Goal: Information Seeking & Learning: Check status

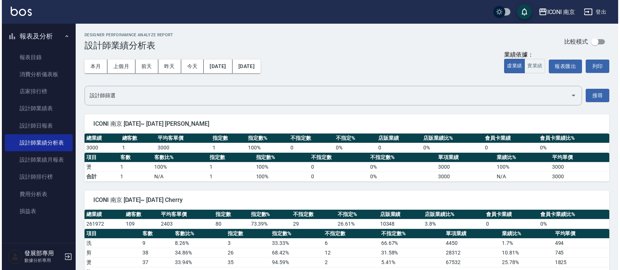
scroll to position [54, 0]
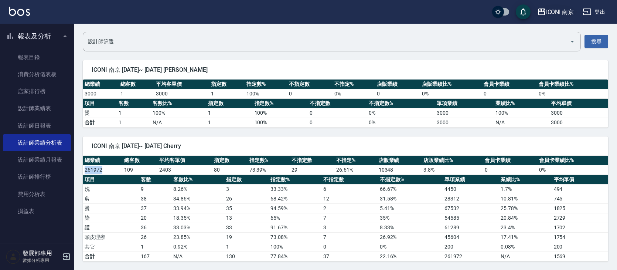
click at [565, 13] on div "ICONI 南京" at bounding box center [560, 11] width 28 height 9
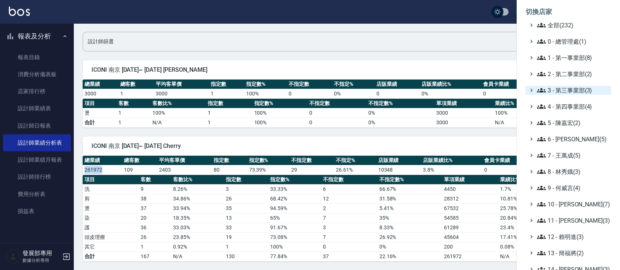
click at [577, 89] on span "3 - 第三事業部(3)" at bounding box center [572, 90] width 71 height 9
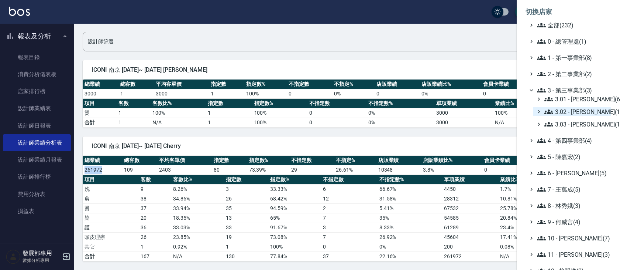
click at [581, 114] on span "3.02 - [PERSON_NAME](1)" at bounding box center [577, 111] width 64 height 9
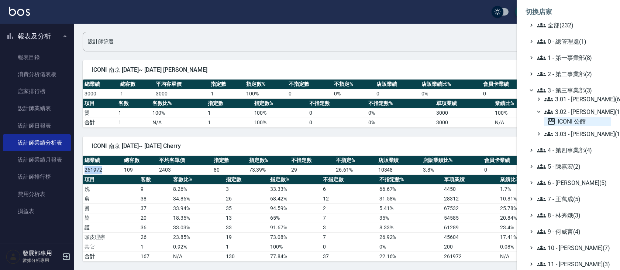
click at [580, 119] on span "ICONI 公館" at bounding box center [577, 121] width 61 height 9
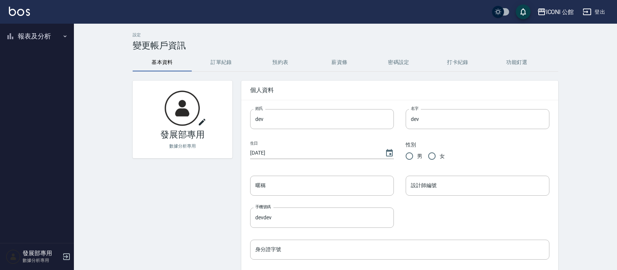
click at [49, 35] on button "報表及分析" at bounding box center [37, 36] width 68 height 19
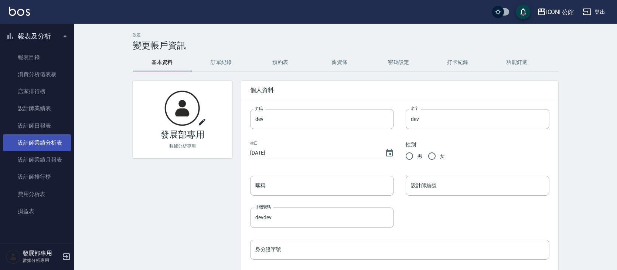
click at [61, 144] on link "設計師業績分析表" at bounding box center [37, 142] width 68 height 17
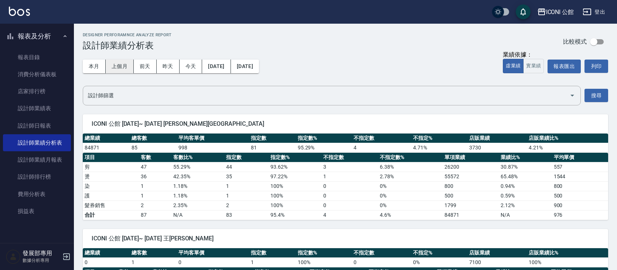
click at [125, 70] on button "上個月" at bounding box center [120, 66] width 28 height 14
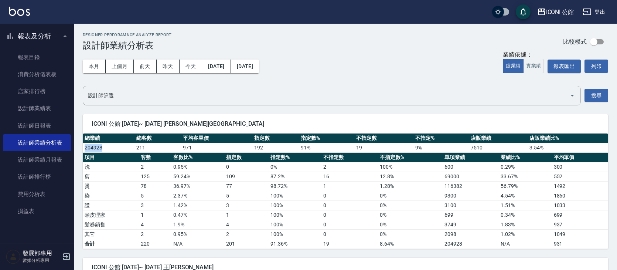
drag, startPoint x: 104, startPoint y: 146, endPoint x: 85, endPoint y: 146, distance: 19.6
click at [85, 146] on td "204928" at bounding box center [109, 148] width 52 height 10
copy td "204928"
